Goal: Find specific page/section: Find specific page/section

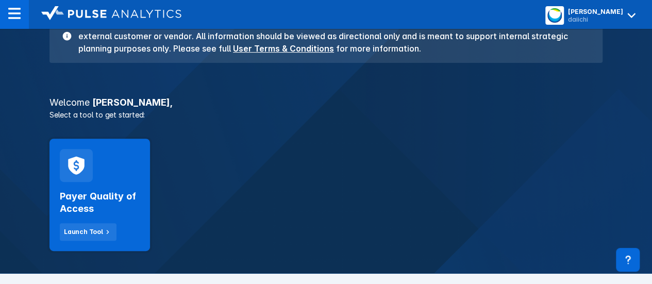
scroll to position [125, 0]
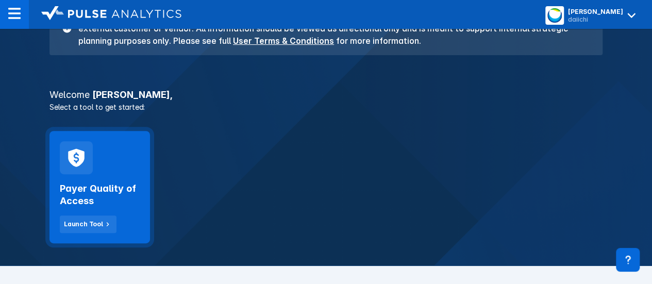
click at [82, 173] on div at bounding box center [76, 157] width 33 height 33
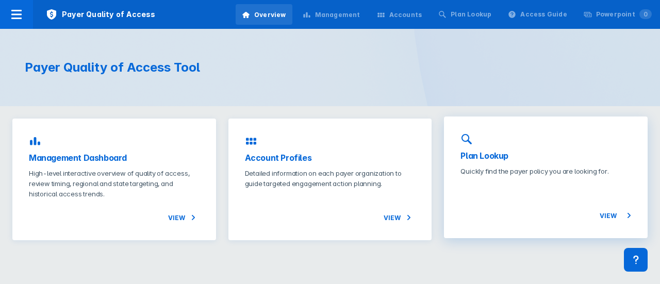
click at [492, 175] on p "Quickly find the payer policy you are looking for." at bounding box center [546, 171] width 171 height 10
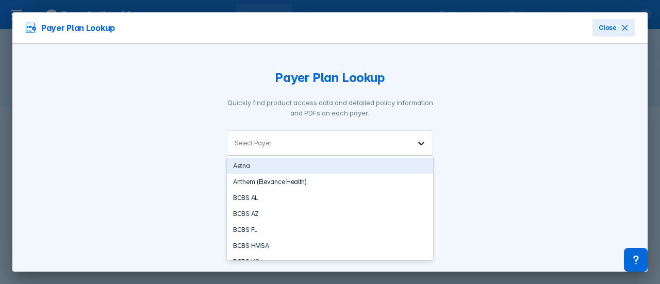
click at [417, 143] on icon at bounding box center [421, 143] width 10 height 10
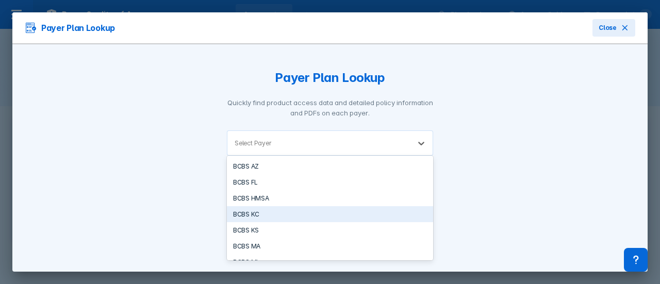
click at [252, 209] on div "BCBS KC" at bounding box center [330, 214] width 206 height 16
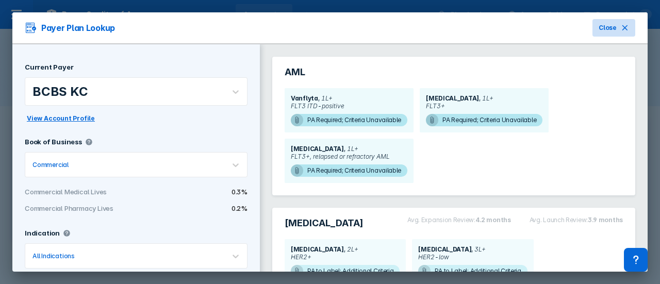
click at [610, 30] on button "Close" at bounding box center [614, 28] width 43 height 18
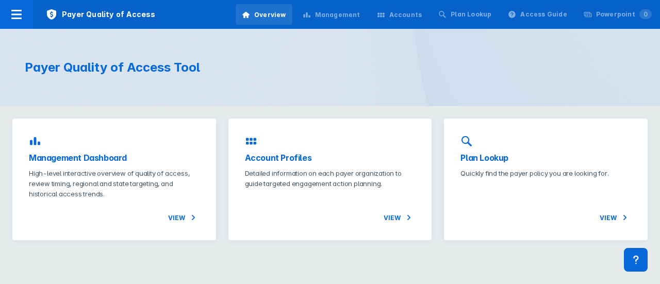
drag, startPoint x: 267, startPoint y: 10, endPoint x: 372, endPoint y: 68, distance: 120.0
click at [372, 68] on div "Payer Quality of Access Tool" at bounding box center [330, 67] width 660 height 77
